Goal: Information Seeking & Learning: Learn about a topic

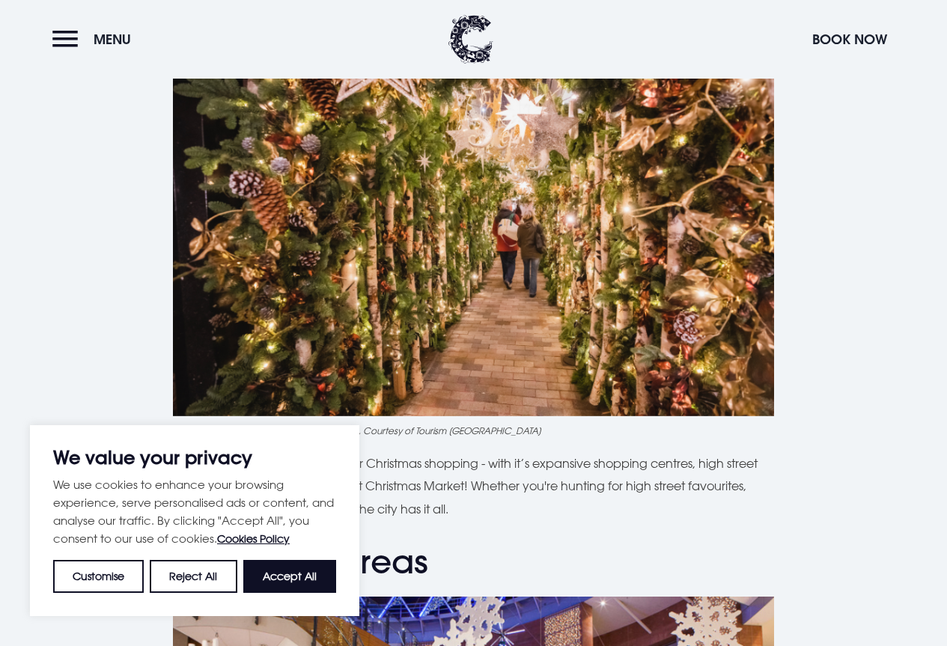
scroll to position [749, 0]
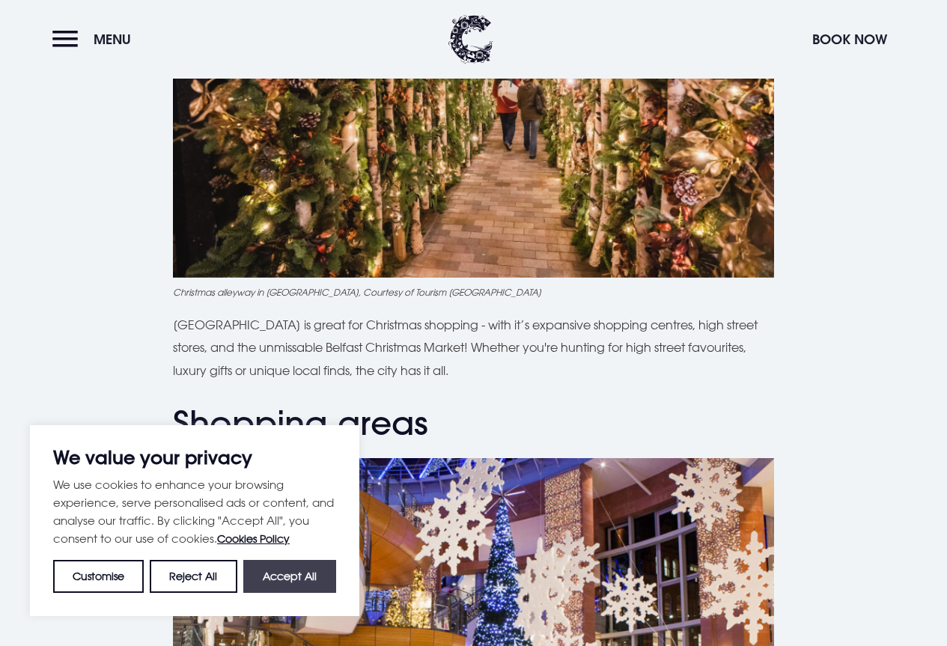
drag, startPoint x: 285, startPoint y: 574, endPoint x: 312, endPoint y: 555, distance: 32.2
click at [285, 573] on button "Accept All" at bounding box center [289, 576] width 93 height 33
checkbox input "true"
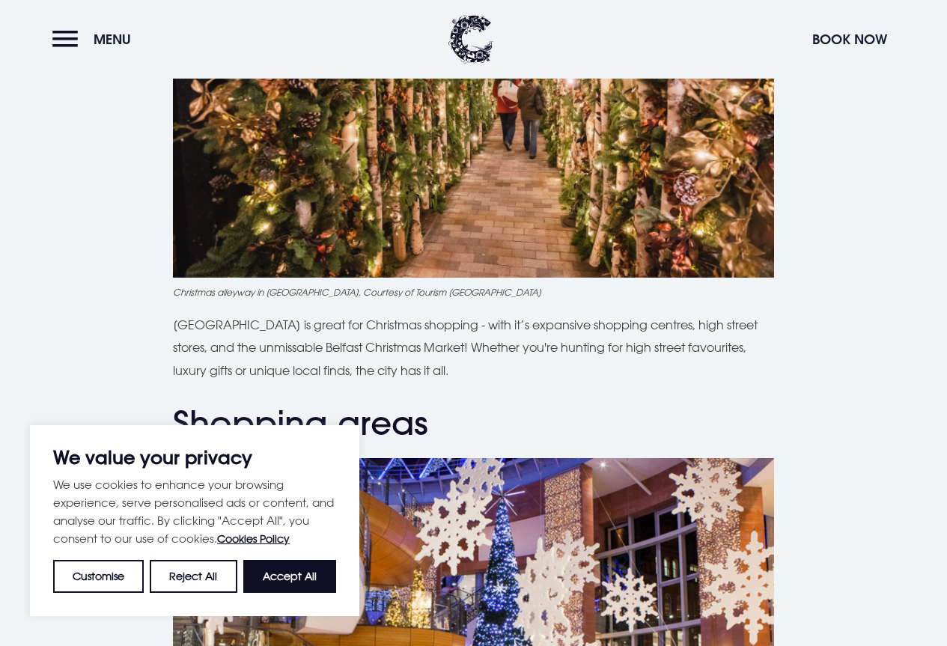
checkbox input "true"
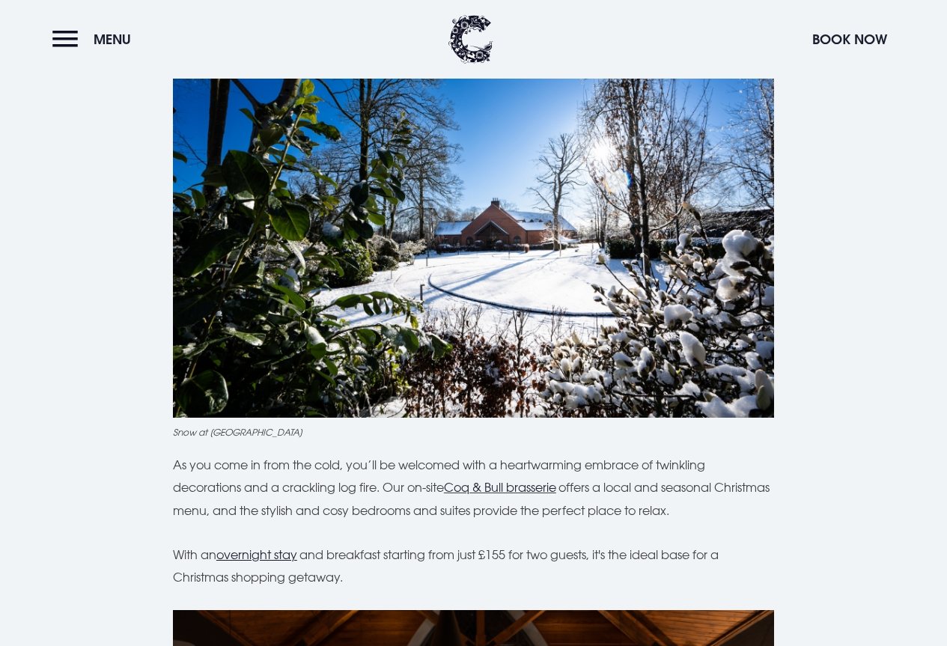
scroll to position [0, 0]
